Goal: Find specific page/section: Find specific page/section

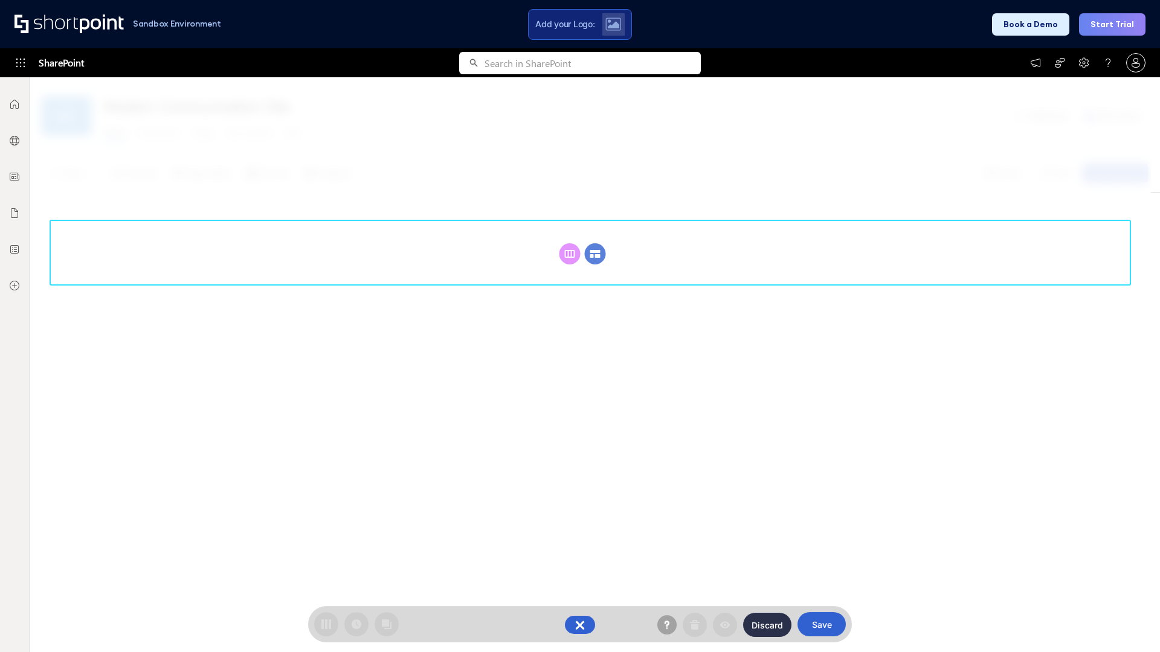
click at [595, 254] on circle at bounding box center [595, 253] width 21 height 21
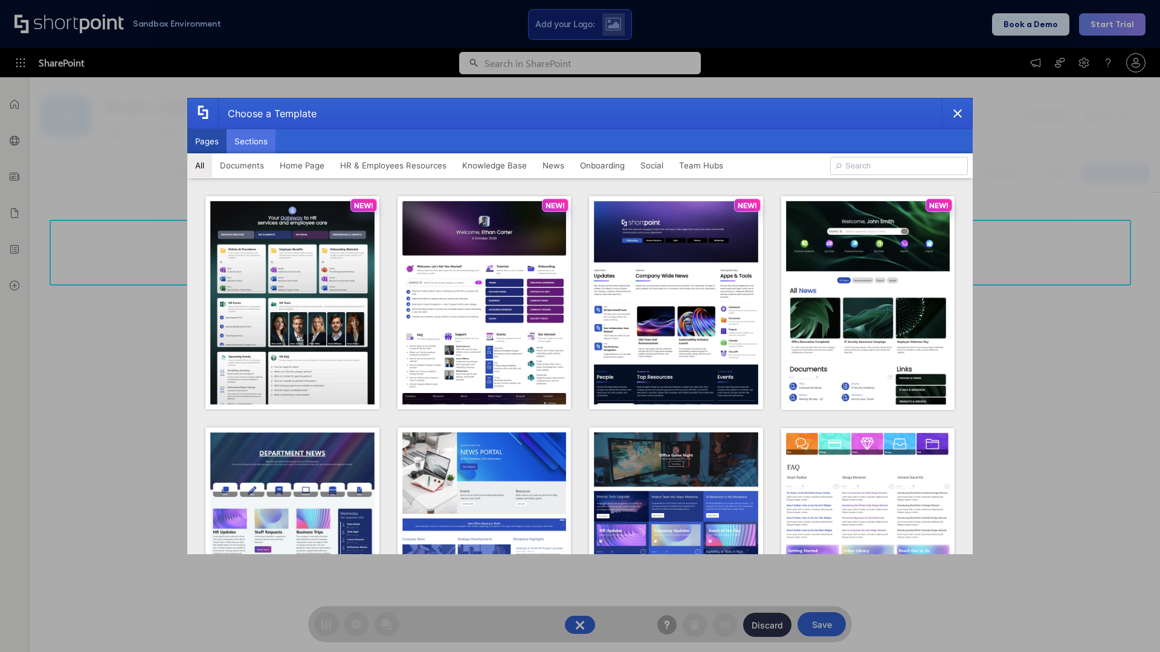
click at [251, 141] on button "Sections" at bounding box center [251, 141] width 49 height 24
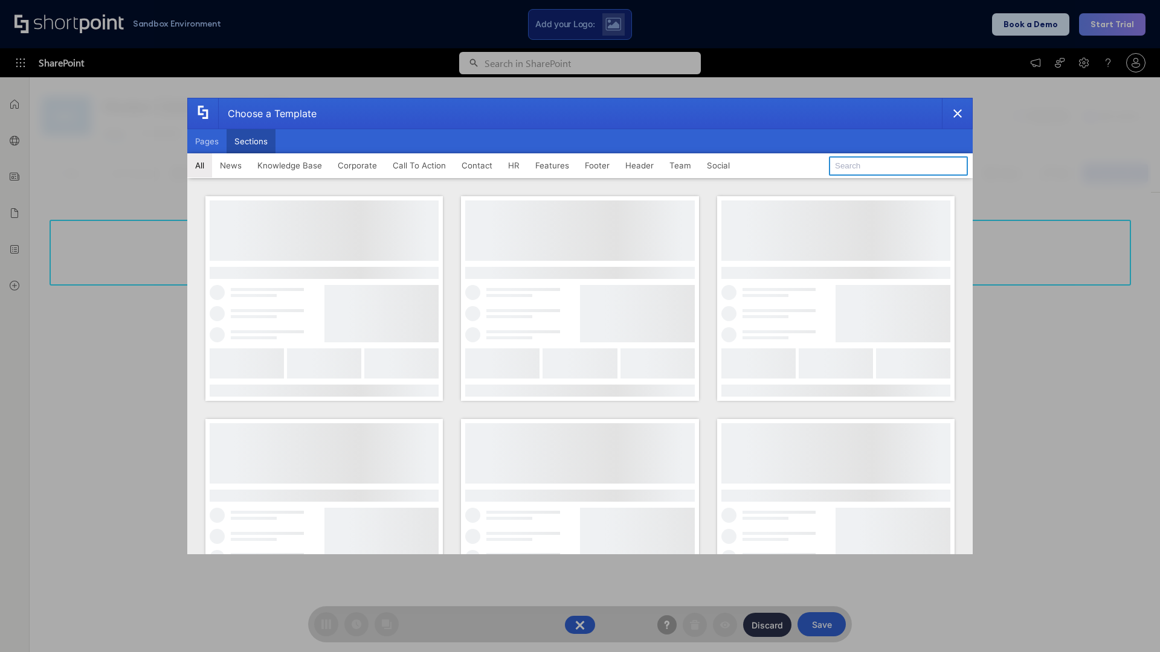
type input "CTA"
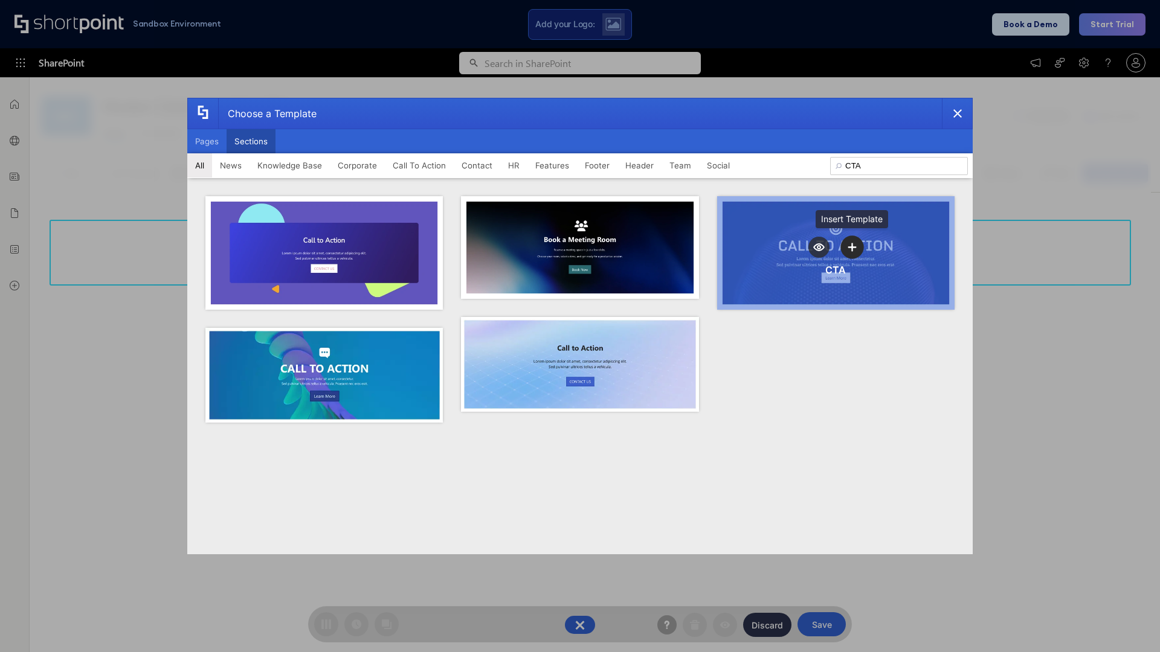
click at [852, 247] on icon "template selector" at bounding box center [852, 247] width 8 height 8
